Goal: Task Accomplishment & Management: Complete application form

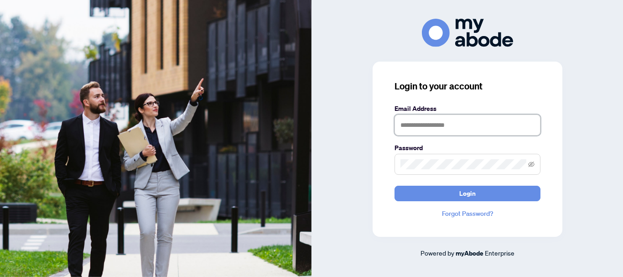
click at [438, 123] on input "text" at bounding box center [467, 124] width 146 height 21
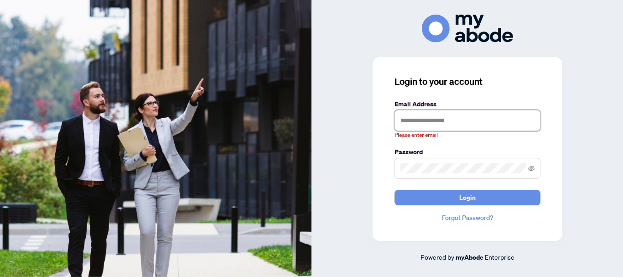
type input "**********"
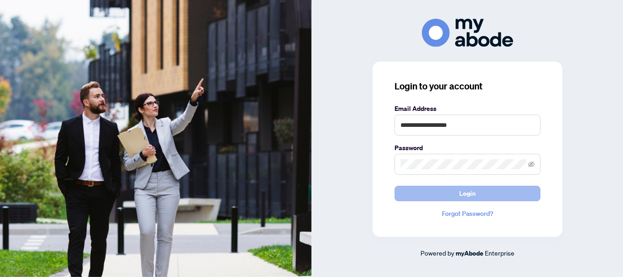
click at [460, 196] on span "Login" at bounding box center [467, 193] width 16 height 15
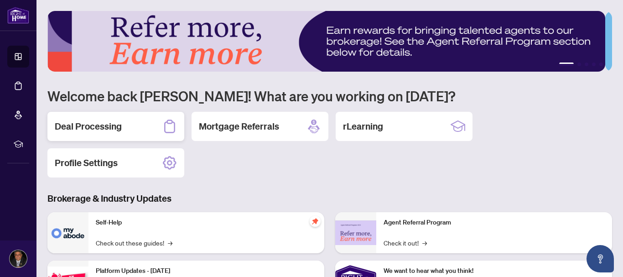
click at [117, 122] on h2 "Deal Processing" at bounding box center [88, 126] width 67 height 13
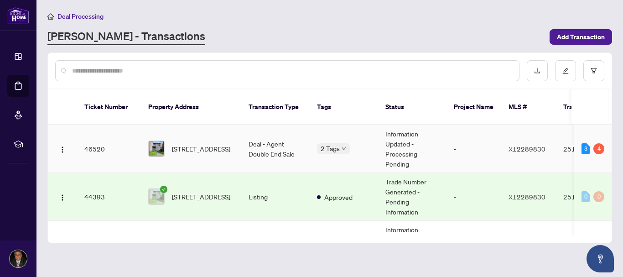
click at [237, 130] on td "[STREET_ADDRESS]" at bounding box center [191, 149] width 100 height 48
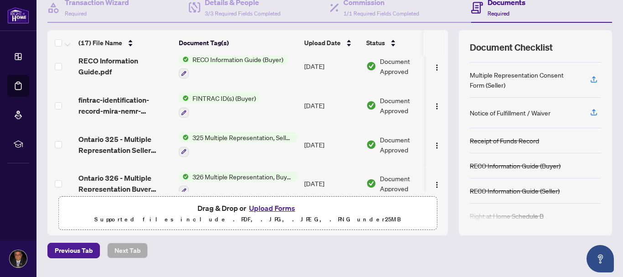
scroll to position [460, 0]
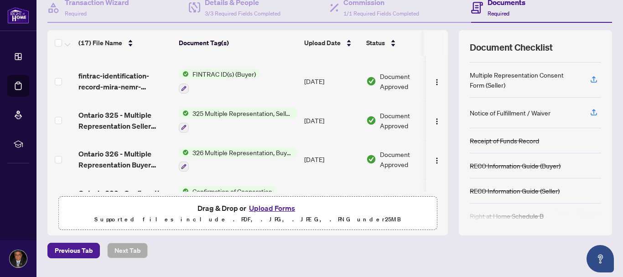
click at [266, 206] on button "Upload Forms" at bounding box center [271, 208] width 51 height 12
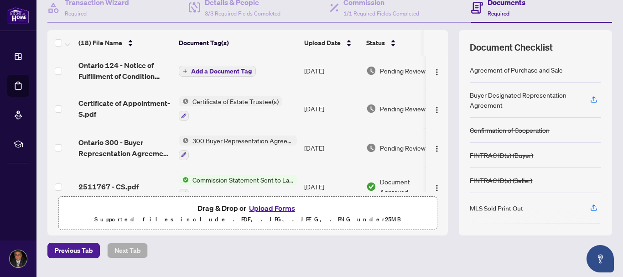
scroll to position [0, 0]
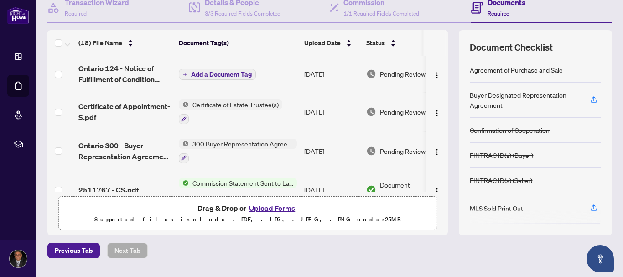
click at [235, 77] on span "Add a Document Tag" at bounding box center [221, 74] width 61 height 6
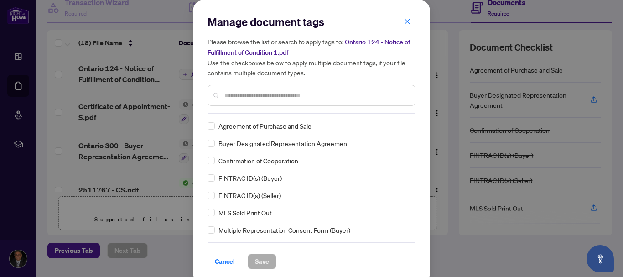
click at [228, 96] on input "text" at bounding box center [315, 95] width 183 height 10
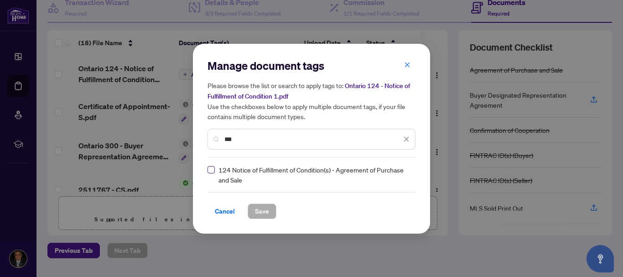
type input "***"
click at [255, 210] on span "Save" at bounding box center [262, 211] width 14 height 15
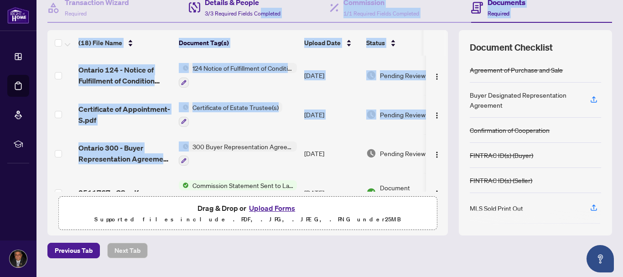
drag, startPoint x: 265, startPoint y: 91, endPoint x: 261, endPoint y: 11, distance: 79.9
click at [261, 11] on div "Transaction Wizard Required Details & People 3/3 Required Fields Completed Comm…" at bounding box center [329, 114] width 564 height 242
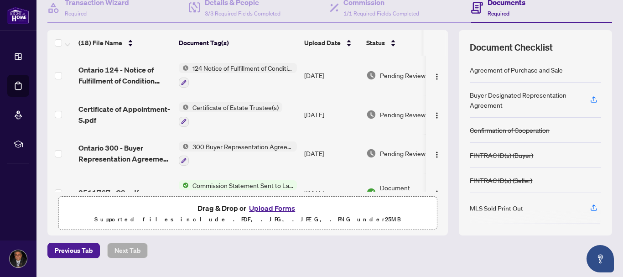
click at [401, 249] on div "Previous Tab Next Tab" at bounding box center [329, 249] width 564 height 15
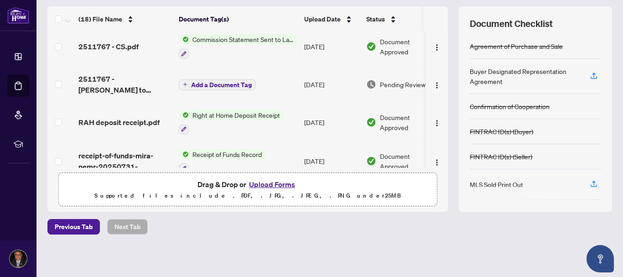
scroll to position [107, 0]
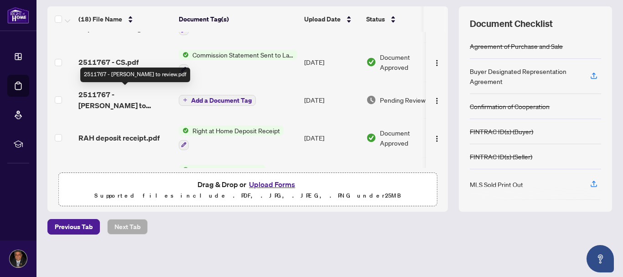
click at [144, 91] on span "2511767 - [PERSON_NAME] to review.pdf" at bounding box center [124, 100] width 93 height 22
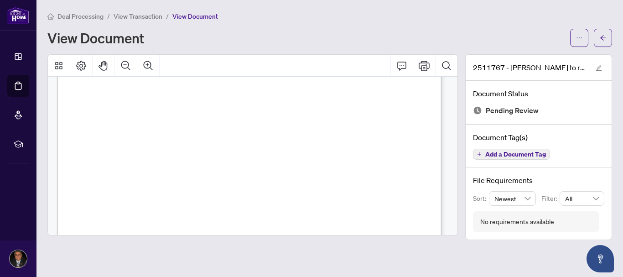
scroll to position [277, 0]
click at [597, 66] on icon "edit" at bounding box center [598, 68] width 6 height 6
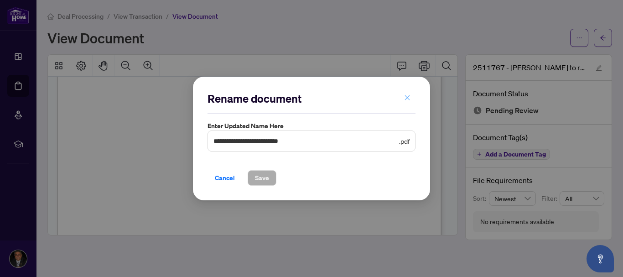
click at [407, 98] on icon "close" at bounding box center [407, 97] width 5 height 5
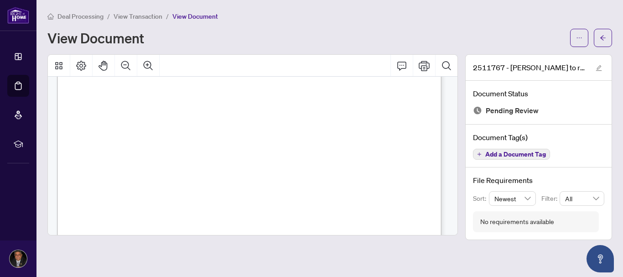
scroll to position [318, 0]
click at [420, 69] on icon "Print" at bounding box center [423, 65] width 11 height 11
click at [605, 33] on span "button" at bounding box center [602, 38] width 6 height 15
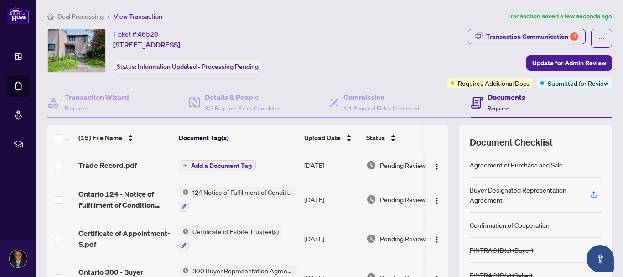
click at [239, 160] on button "Add a Document Tag" at bounding box center [217, 165] width 77 height 11
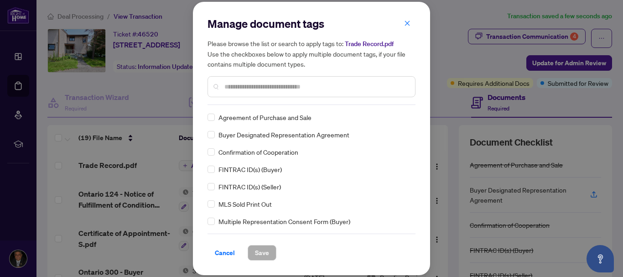
click at [245, 91] on input "text" at bounding box center [315, 87] width 183 height 10
type input "*****"
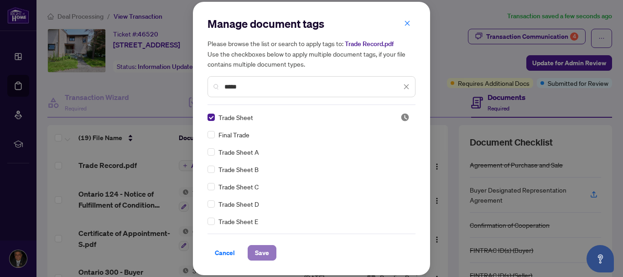
click at [268, 253] on span "Save" at bounding box center [262, 252] width 14 height 15
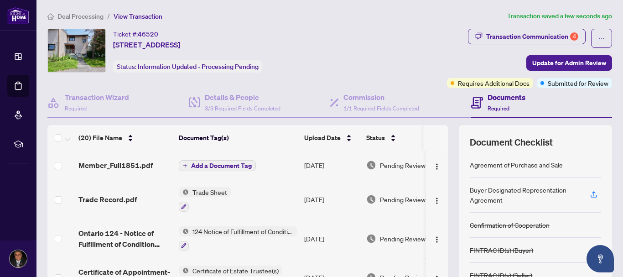
click at [203, 162] on span "Add a Document Tag" at bounding box center [221, 165] width 61 height 6
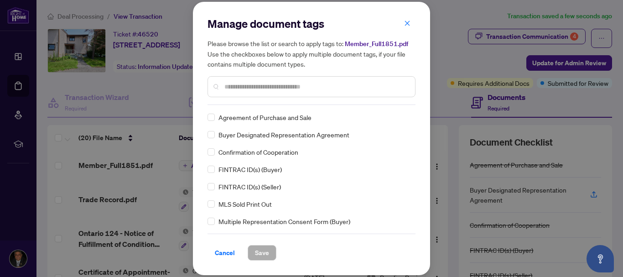
click at [241, 91] on input "text" at bounding box center [315, 87] width 183 height 10
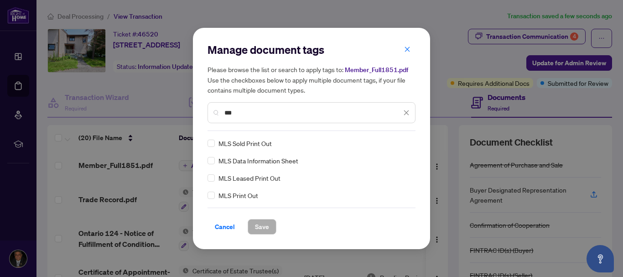
type input "***"
click at [268, 226] on span "Save" at bounding box center [262, 226] width 14 height 15
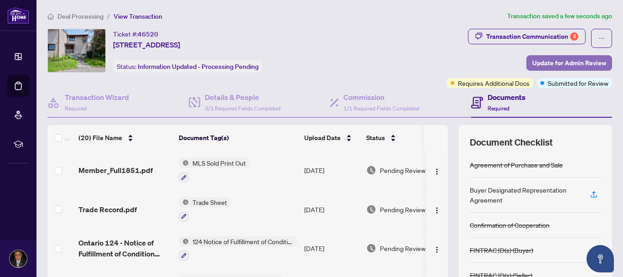
click at [572, 66] on span "Update for Admin Review" at bounding box center [569, 63] width 74 height 15
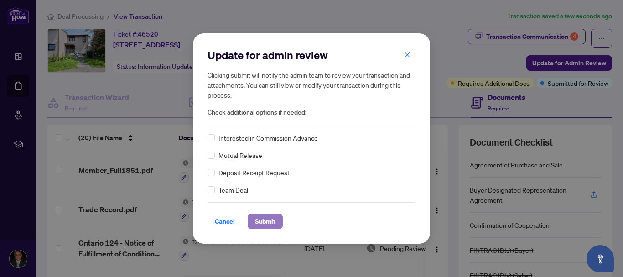
click at [262, 222] on span "Submit" at bounding box center [265, 221] width 21 height 15
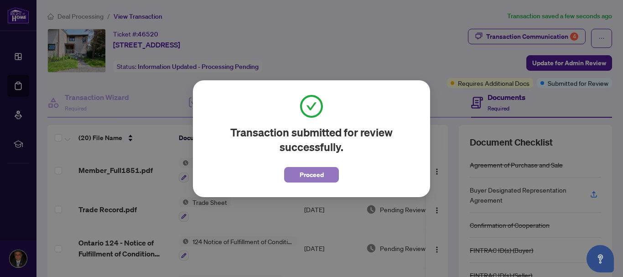
click at [305, 175] on span "Proceed" at bounding box center [311, 174] width 24 height 15
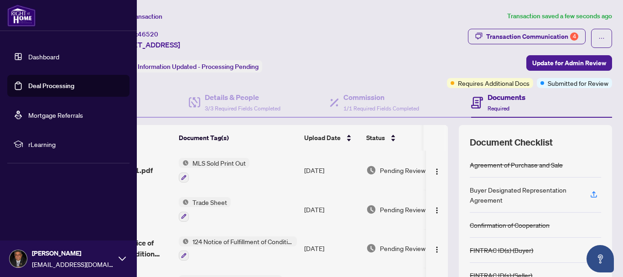
click at [12, 18] on img at bounding box center [21, 16] width 28 height 22
